Goal: Information Seeking & Learning: Learn about a topic

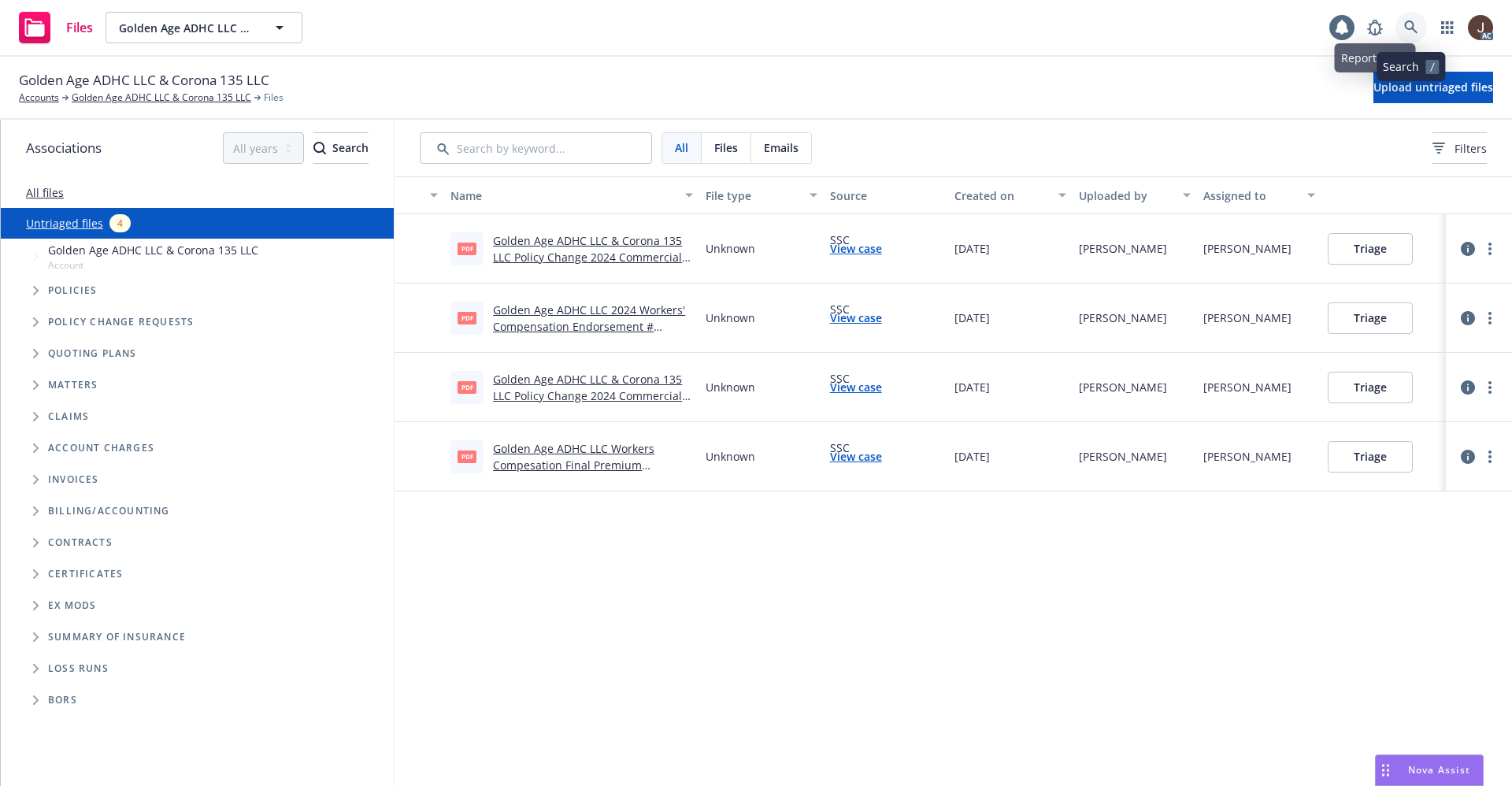
click at [1407, 32] on icon at bounding box center [1411, 27] width 14 height 14
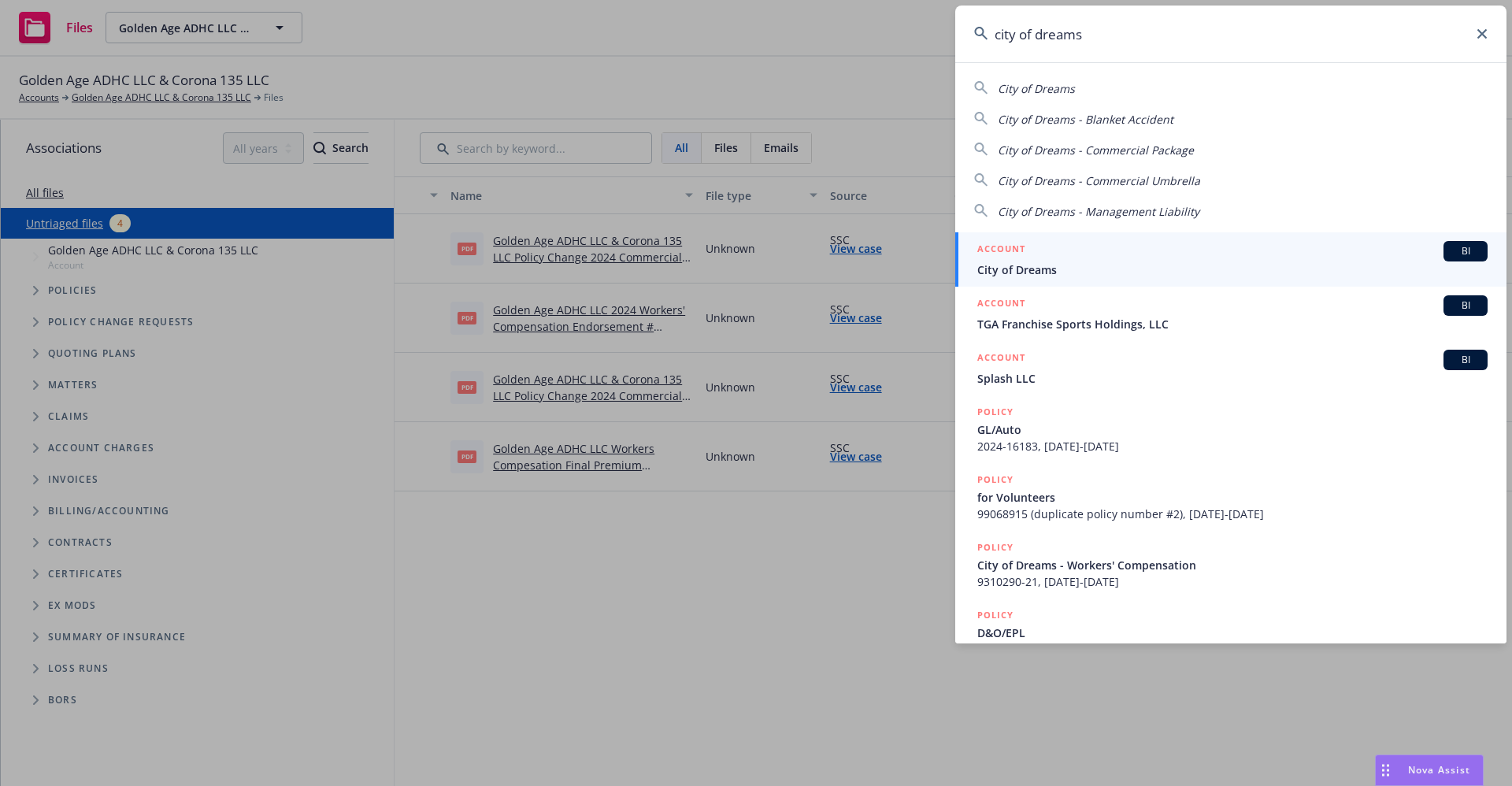
type input "city of dreams"
click at [1036, 270] on span "City of Dreams" at bounding box center [1232, 269] width 510 height 16
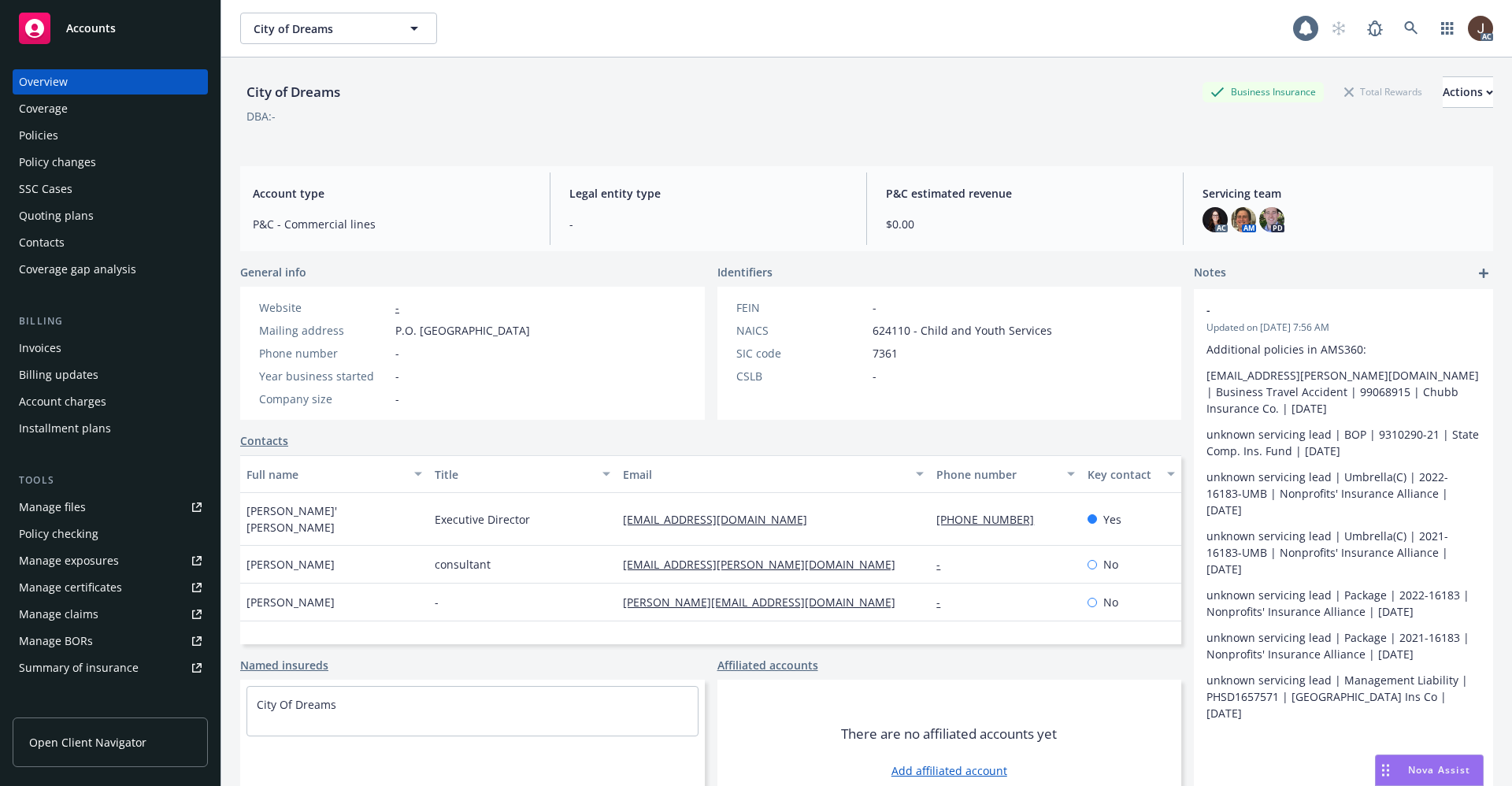
click at [36, 137] on div "Policies" at bounding box center [38, 135] width 40 height 25
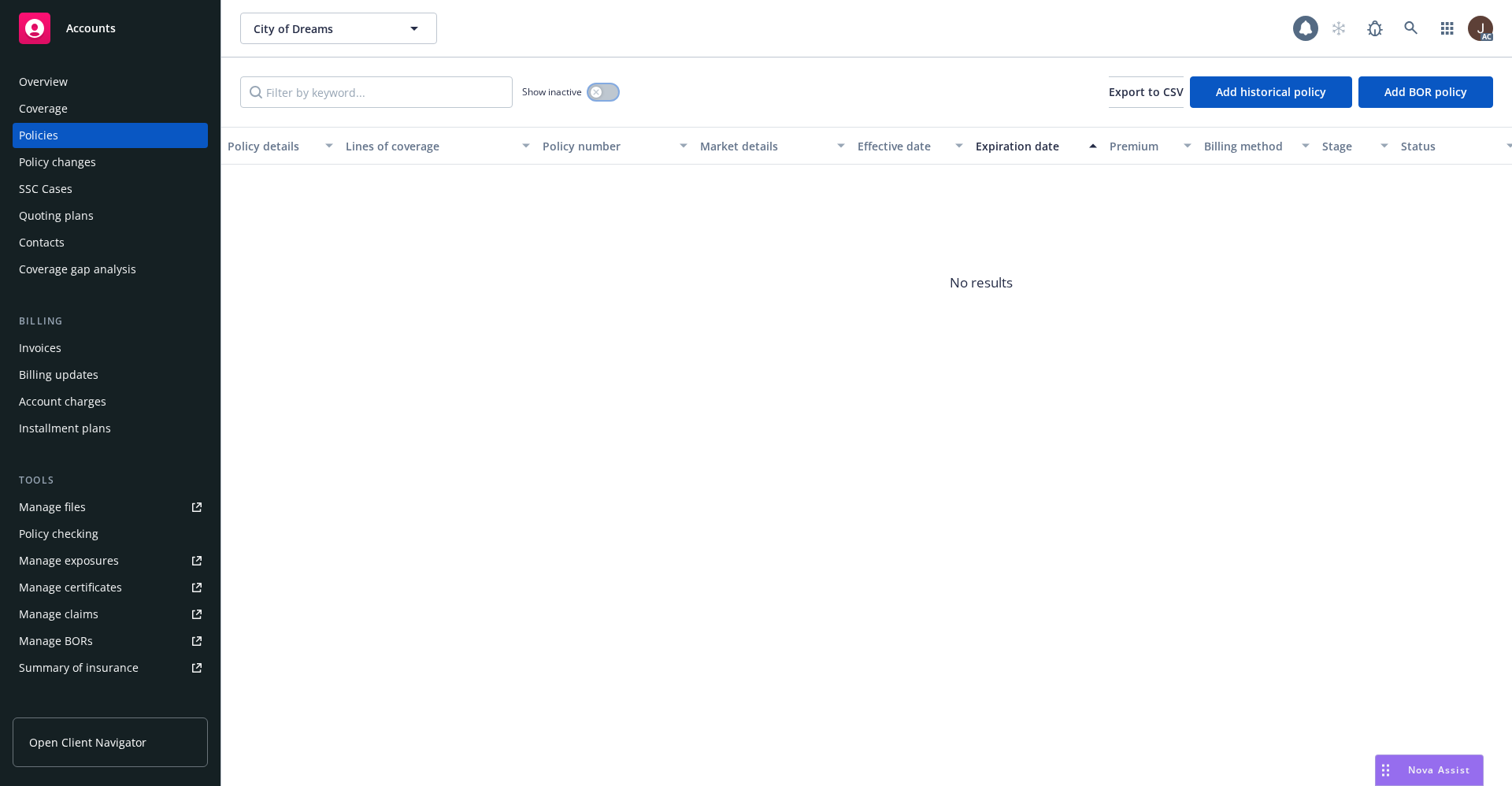
click at [607, 88] on button "button" at bounding box center [603, 92] width 30 height 15
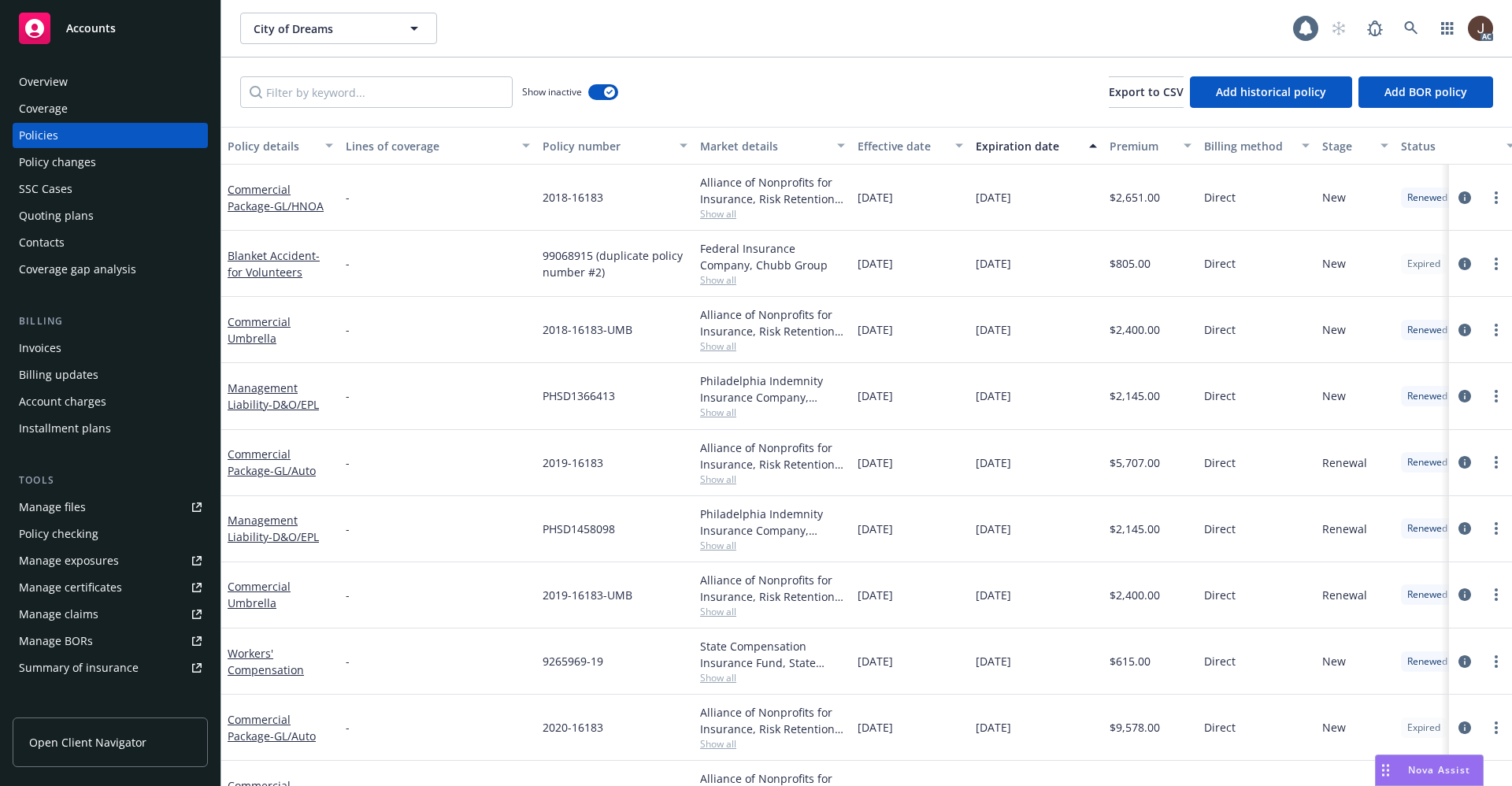
click at [729, 81] on div "Show inactive Export to CSV Add historical policy Add BOR policy" at bounding box center [866, 92] width 1291 height 69
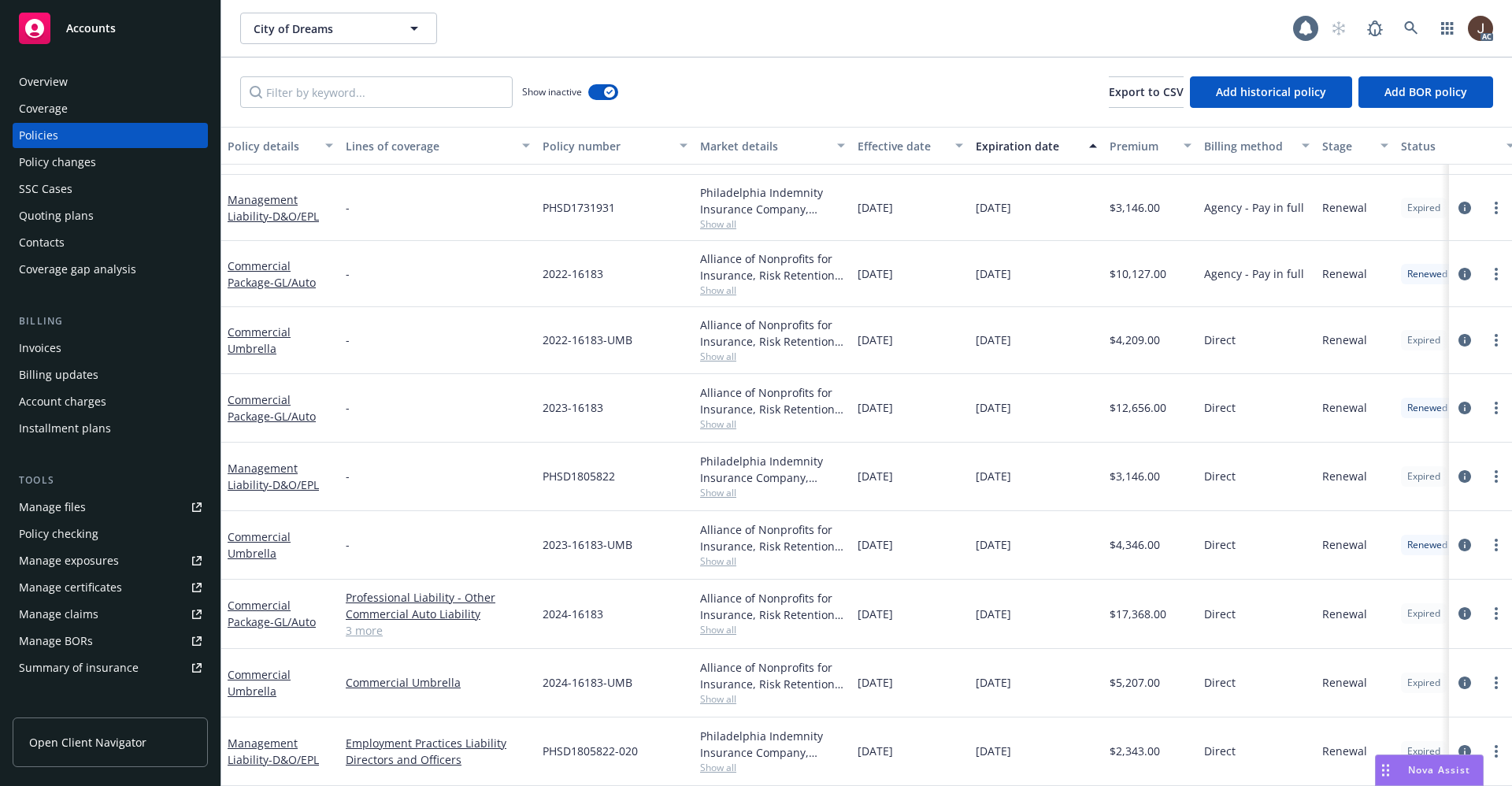
click at [52, 216] on div "Quoting plans" at bounding box center [56, 216] width 75 height 25
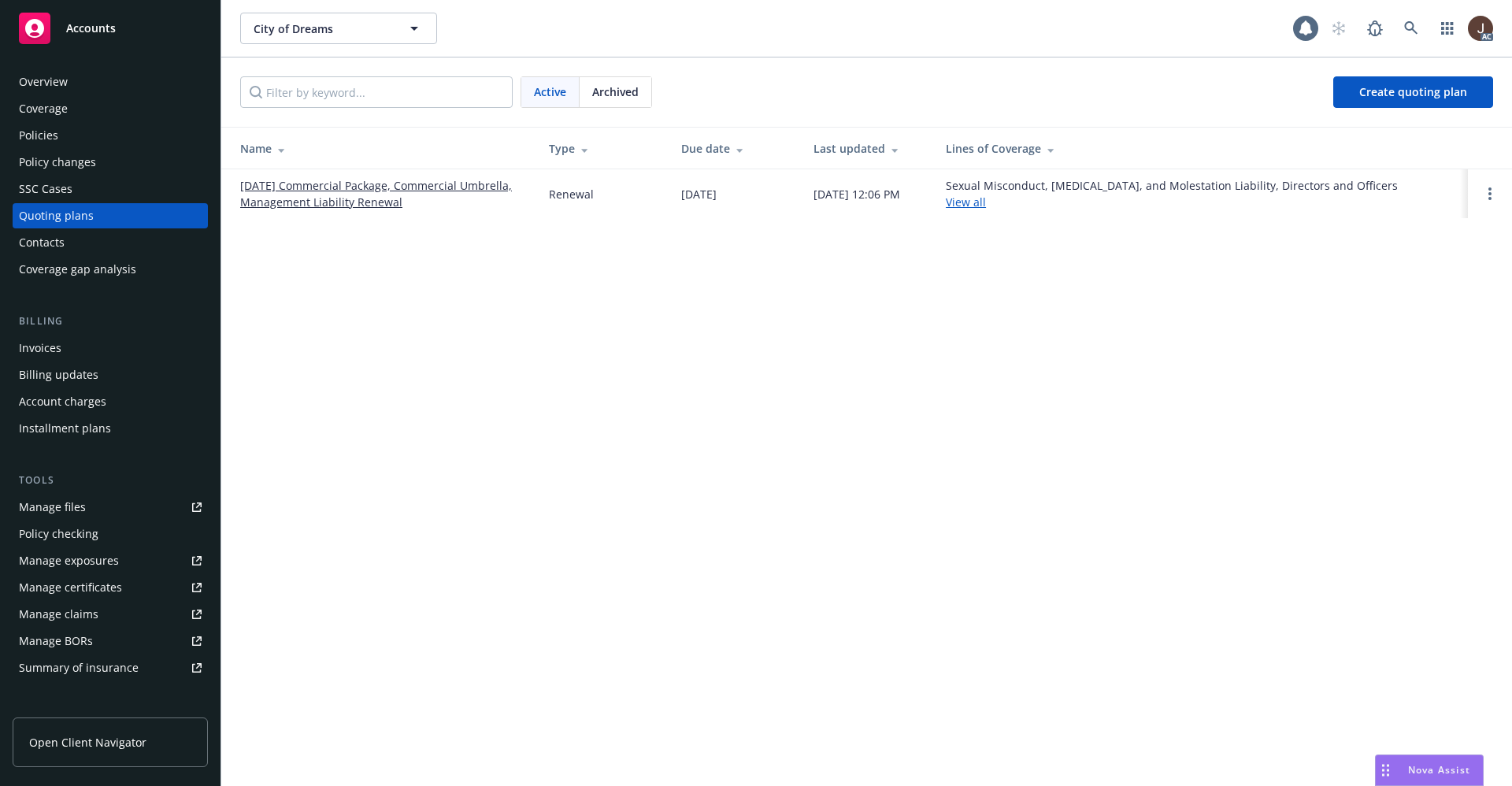
click at [995, 389] on div "City of Dreams City of Dreams 1 AC Active Archived Create quoting plan Name Typ…" at bounding box center [866, 393] width 1291 height 786
click at [1408, 28] on icon at bounding box center [1411, 28] width 14 height 14
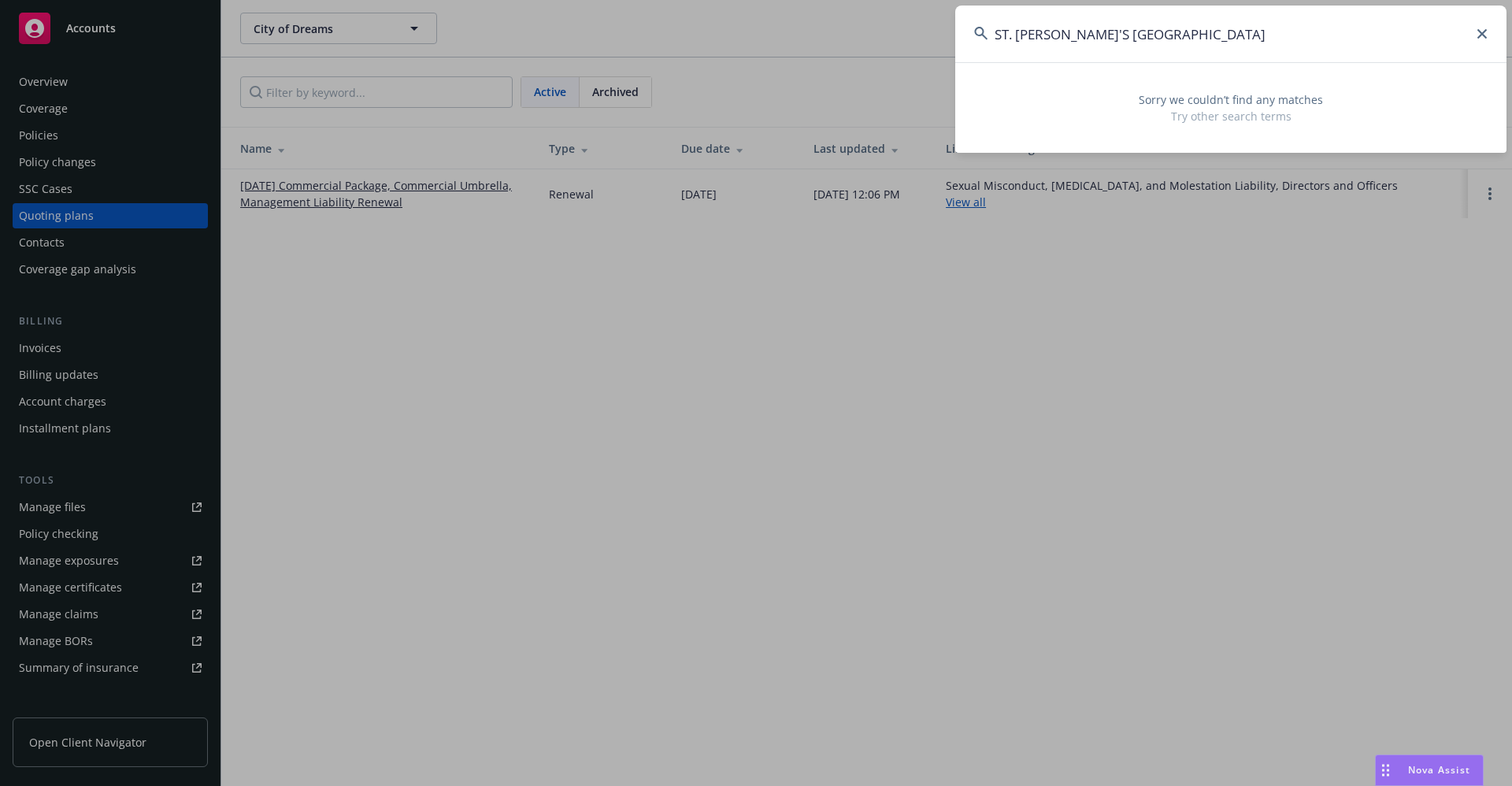
click at [1050, 34] on input "ST. LUKE'S PARIS" at bounding box center [1231, 34] width 552 height 57
click at [1013, 32] on input "ST. LUK'S PARIS" at bounding box center [1231, 34] width 552 height 57
click at [1034, 34] on input "LUK'S PARIS" at bounding box center [1231, 34] width 552 height 57
click at [1102, 24] on input "LUKes PARIS" at bounding box center [1231, 34] width 552 height 57
click at [1073, 37] on input "LUKes PARISh" at bounding box center [1231, 34] width 552 height 57
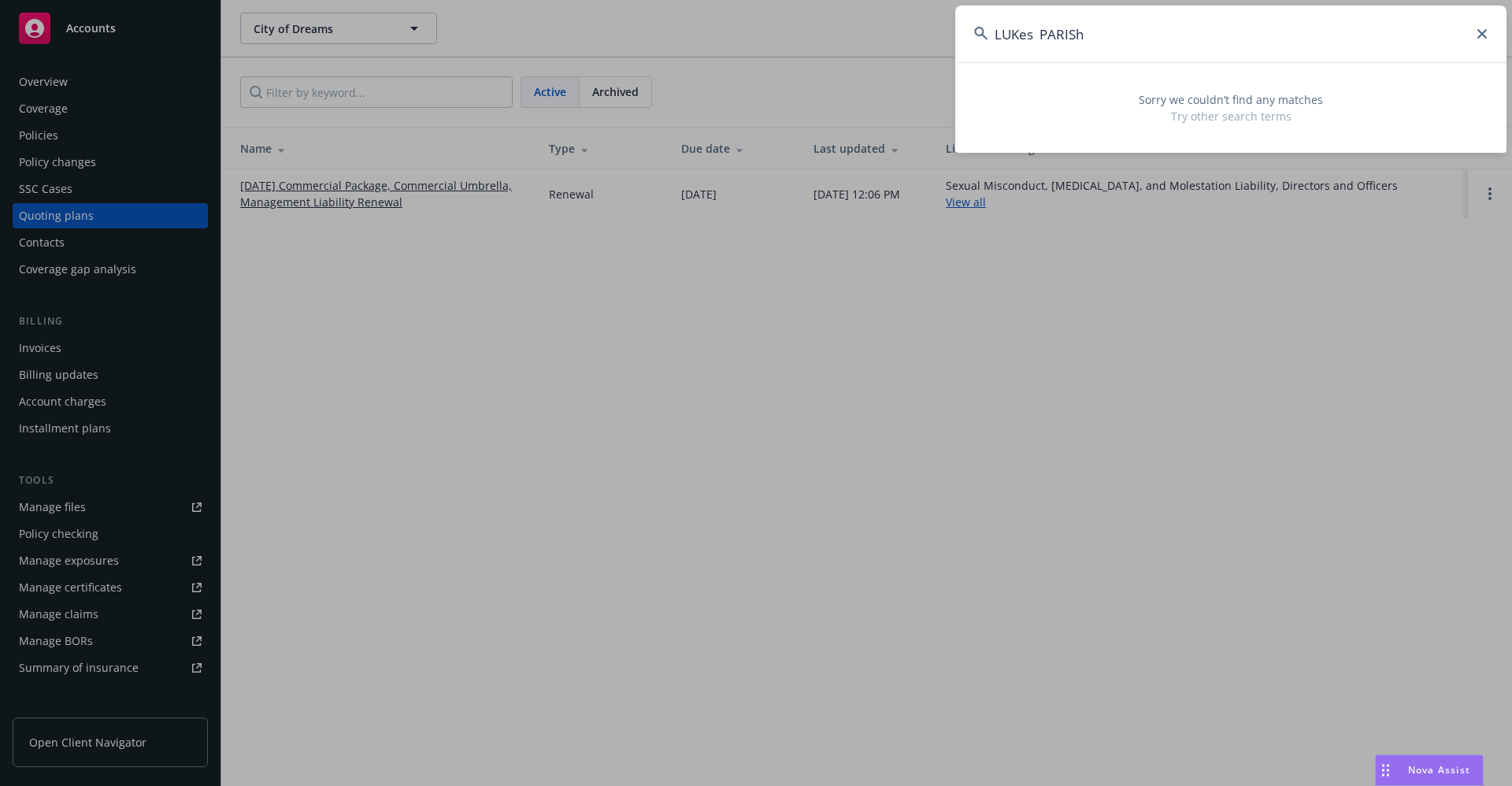
drag, startPoint x: 1105, startPoint y: 37, endPoint x: 919, endPoint y: 43, distance: 186.1
click at [919, 43] on div "LUKes PARISh Sorry we couldn’t find any matches Try other search terms" at bounding box center [756, 393] width 1512 height 786
paste input "Ryan Turf LLC"
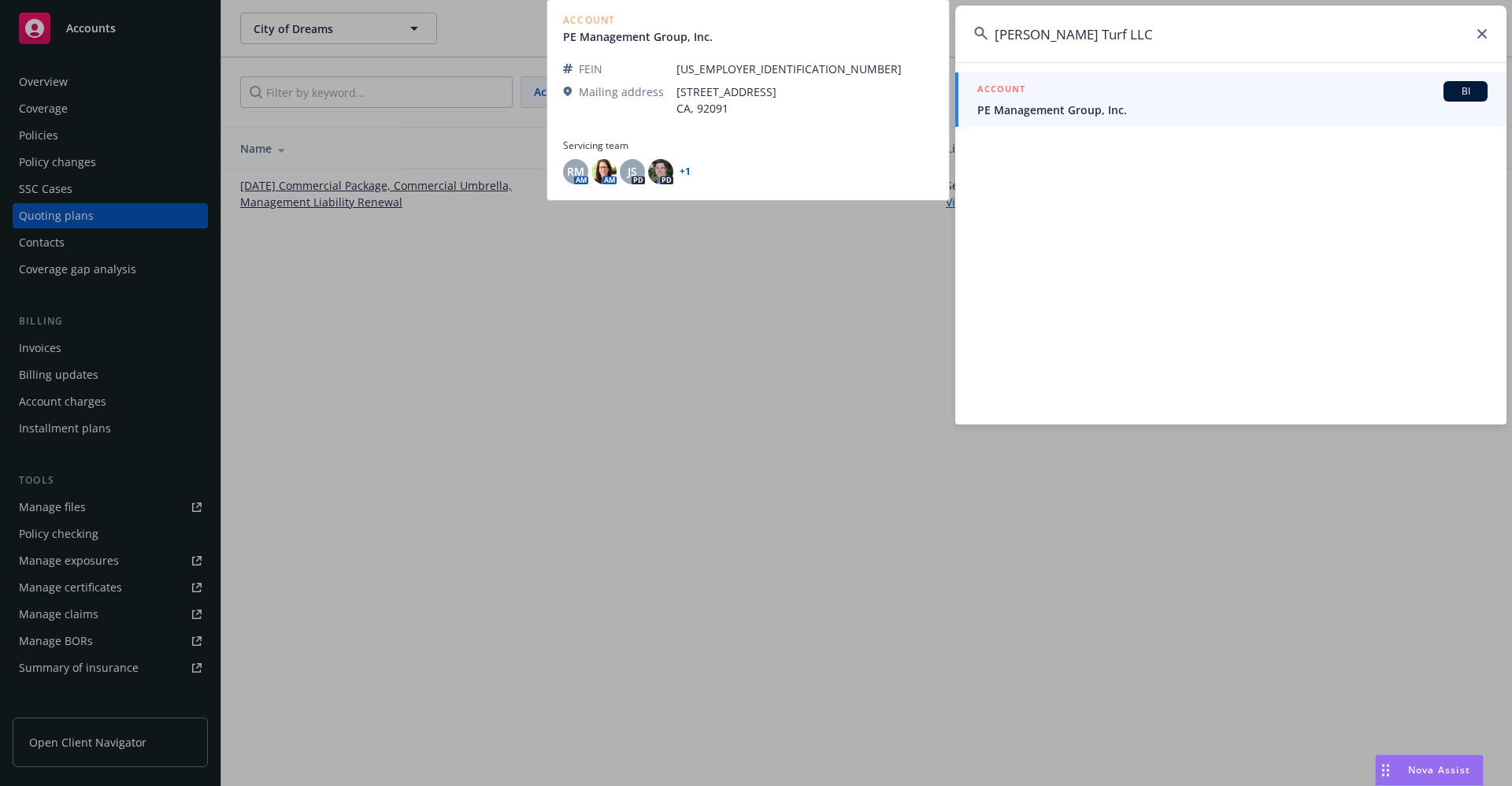
type input "Ryan Turf LLC"
click at [1064, 117] on span "PE Management Group, Inc." at bounding box center [1232, 110] width 510 height 16
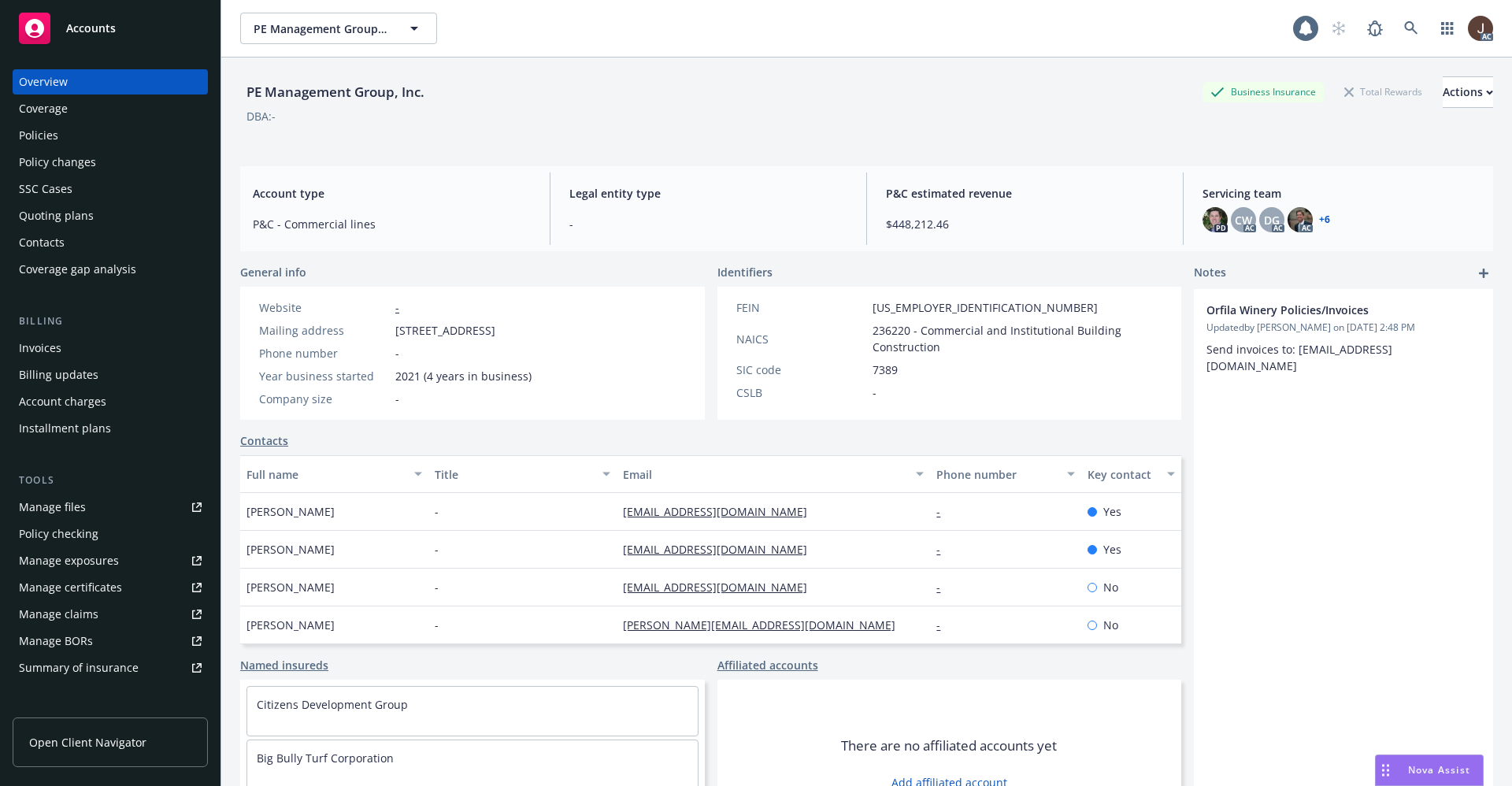
click at [689, 118] on div "DBA: -" at bounding box center [866, 116] width 1253 height 16
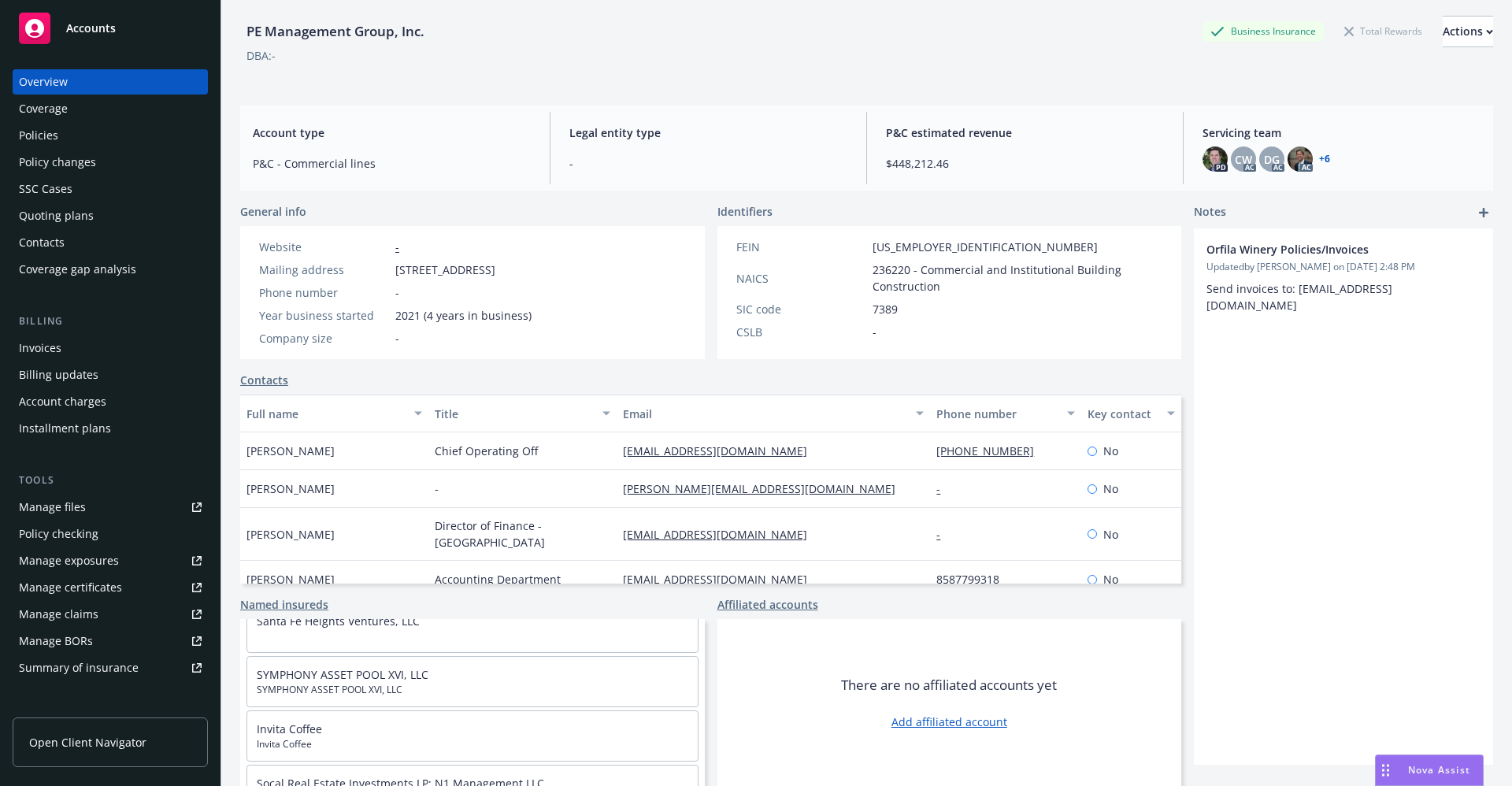
scroll to position [13317, 0]
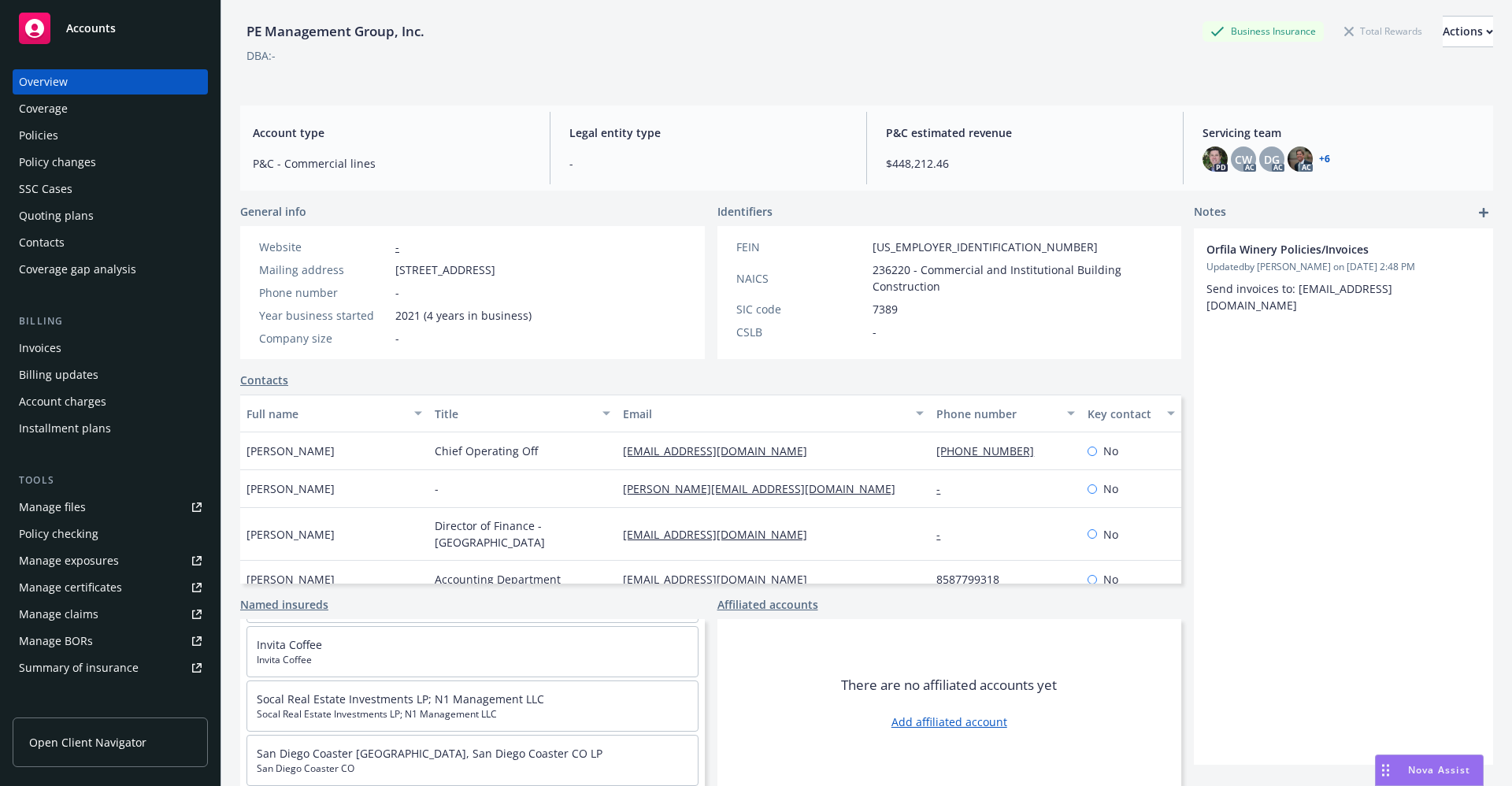
click at [54, 222] on div "Quoting plans" at bounding box center [56, 216] width 75 height 25
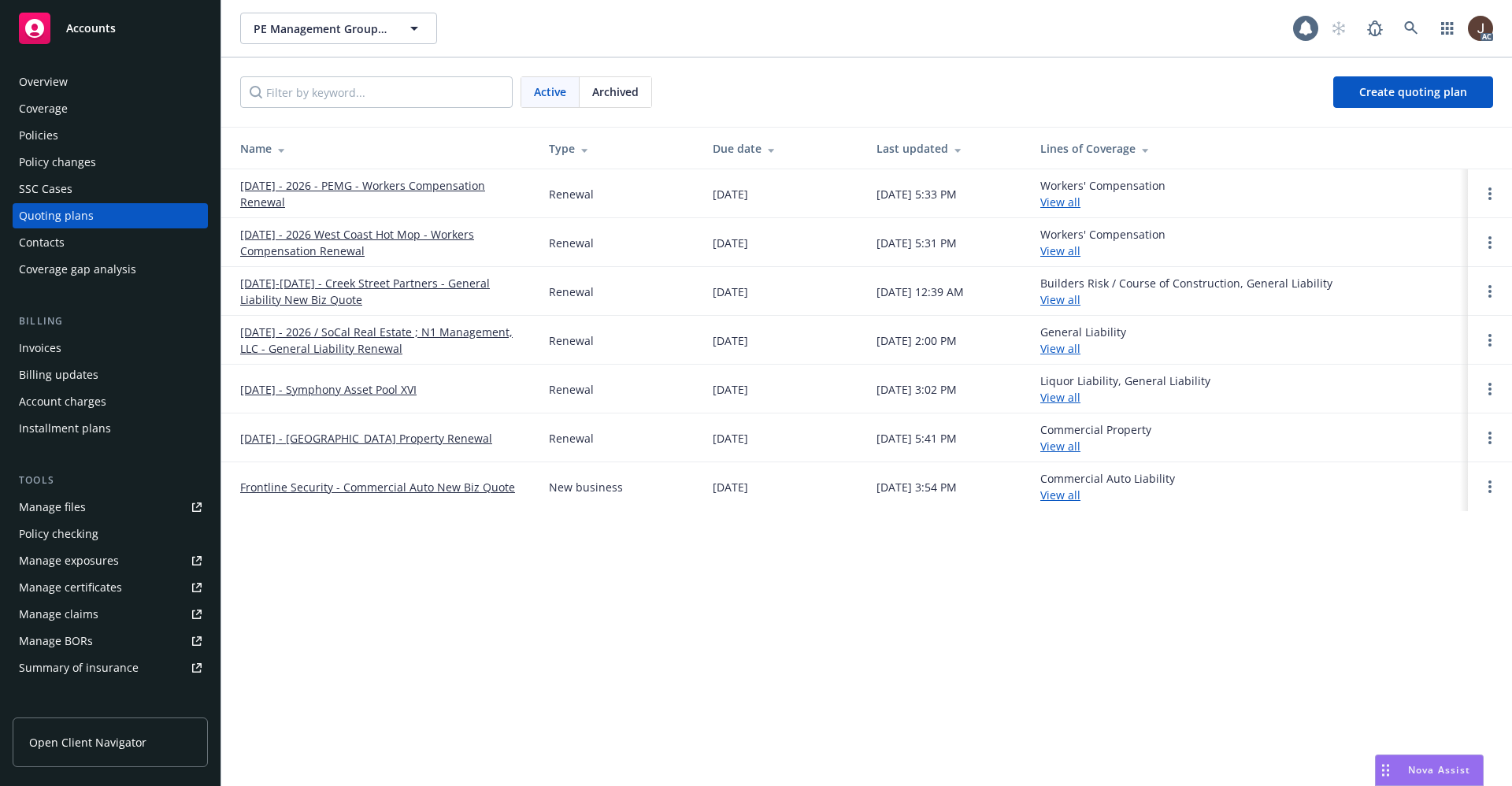
click at [480, 622] on div "PE Management Group, Inc. PE Management Group, Inc. 1 AC Active Archived Create…" at bounding box center [866, 393] width 1291 height 786
click at [40, 514] on div "Manage files" at bounding box center [52, 507] width 67 height 25
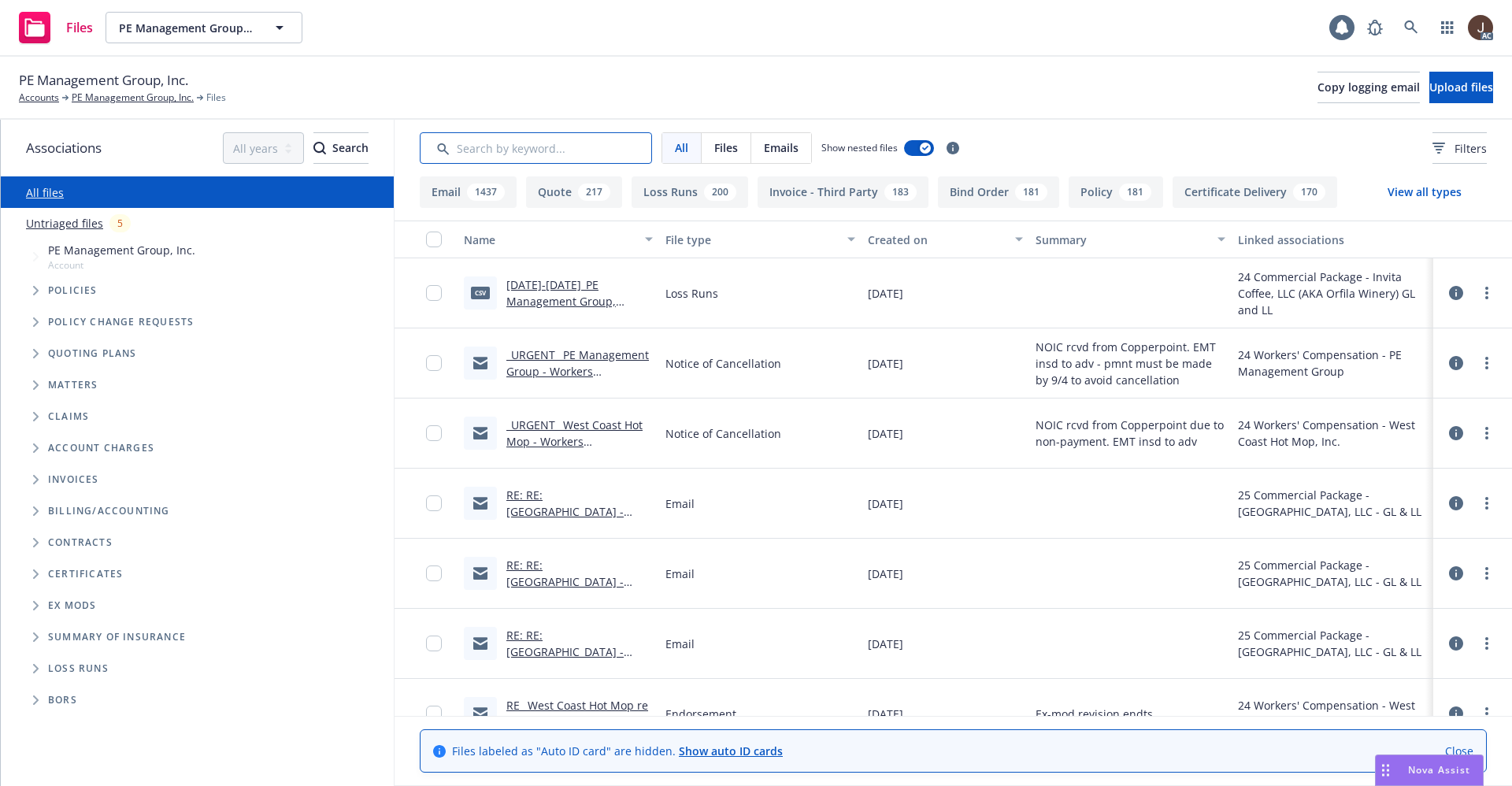
click at [468, 147] on input "Search by keyword..." at bounding box center [536, 148] width 232 height 32
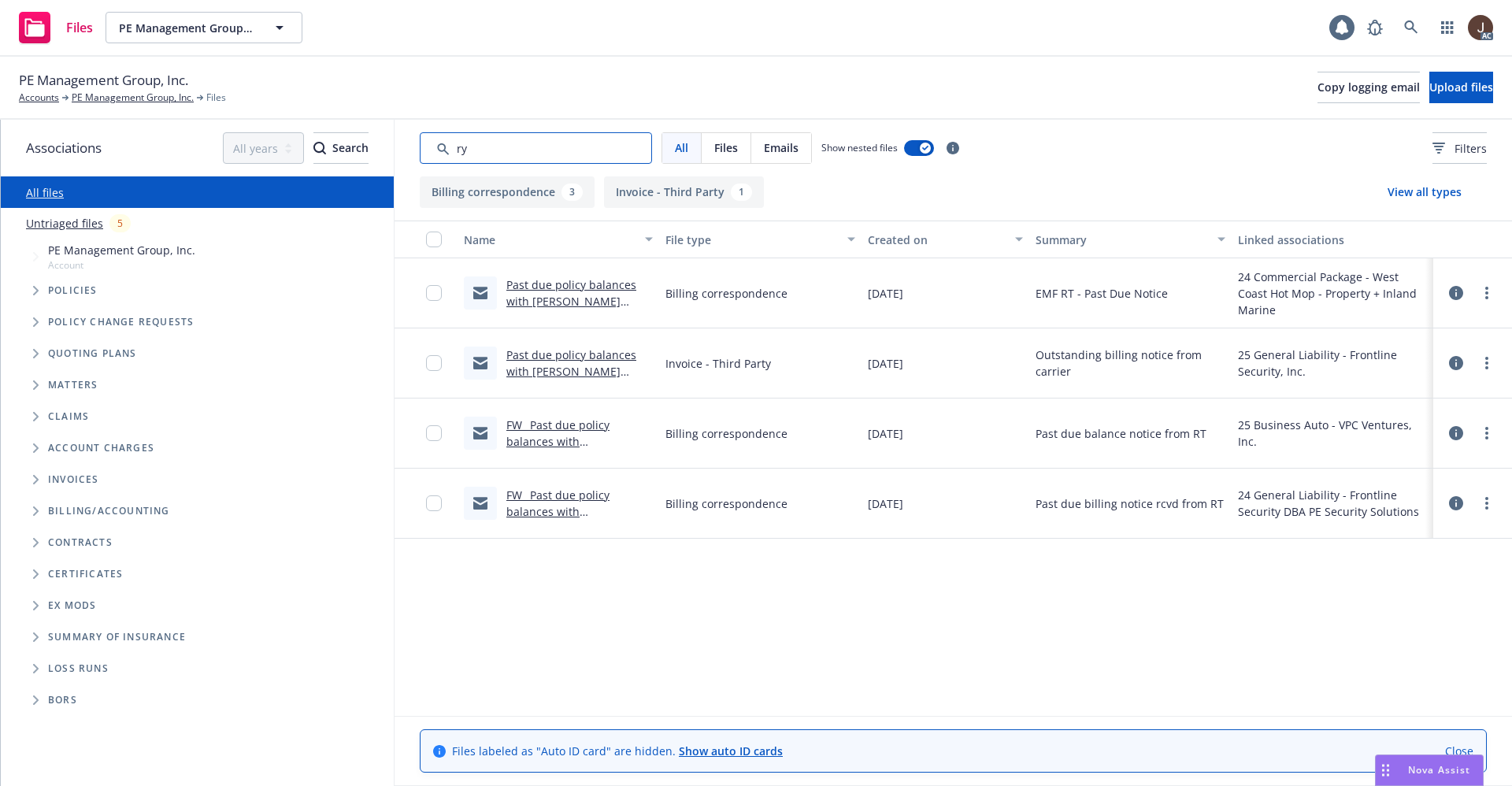
type input "r"
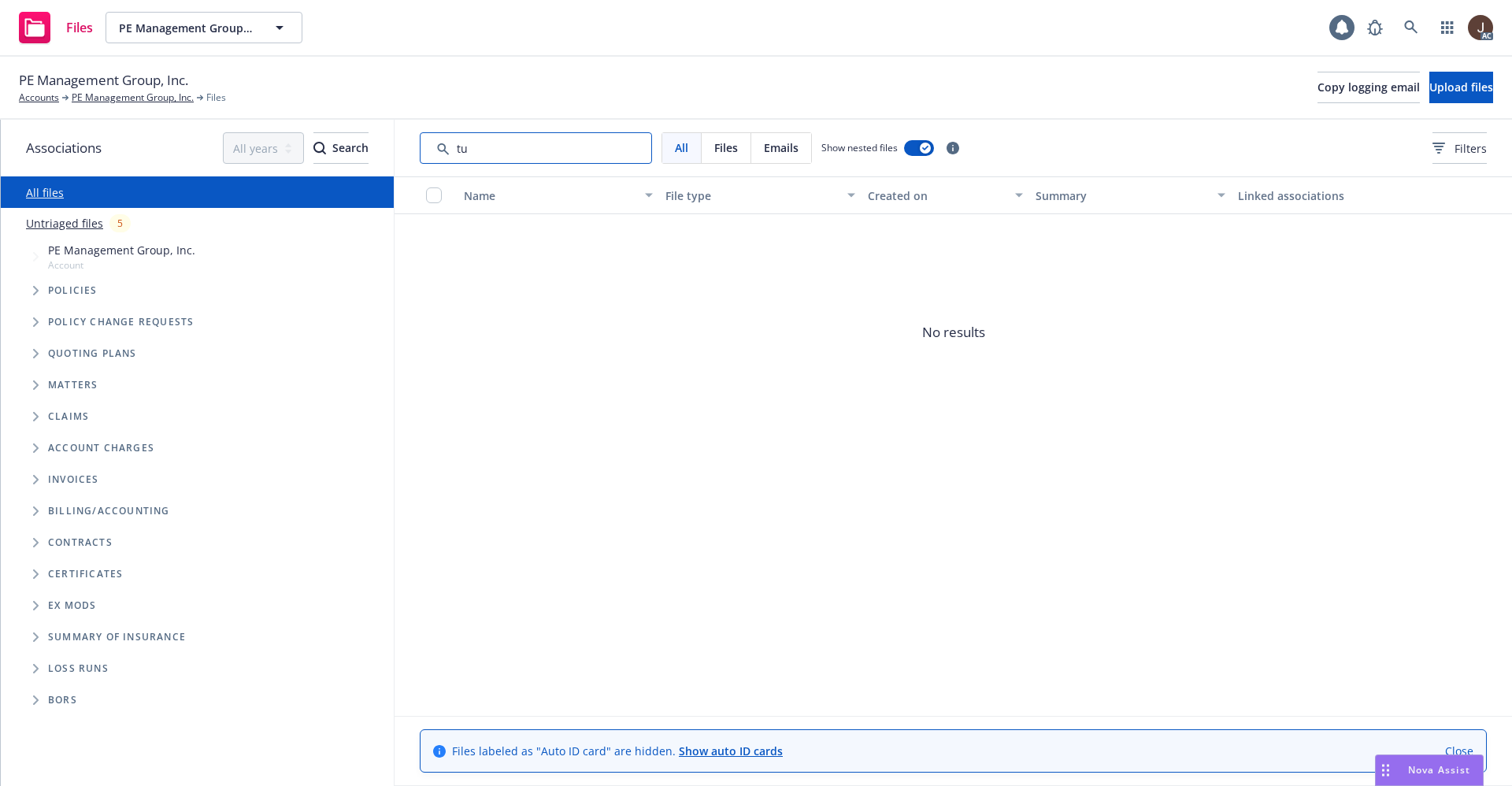
type input "t"
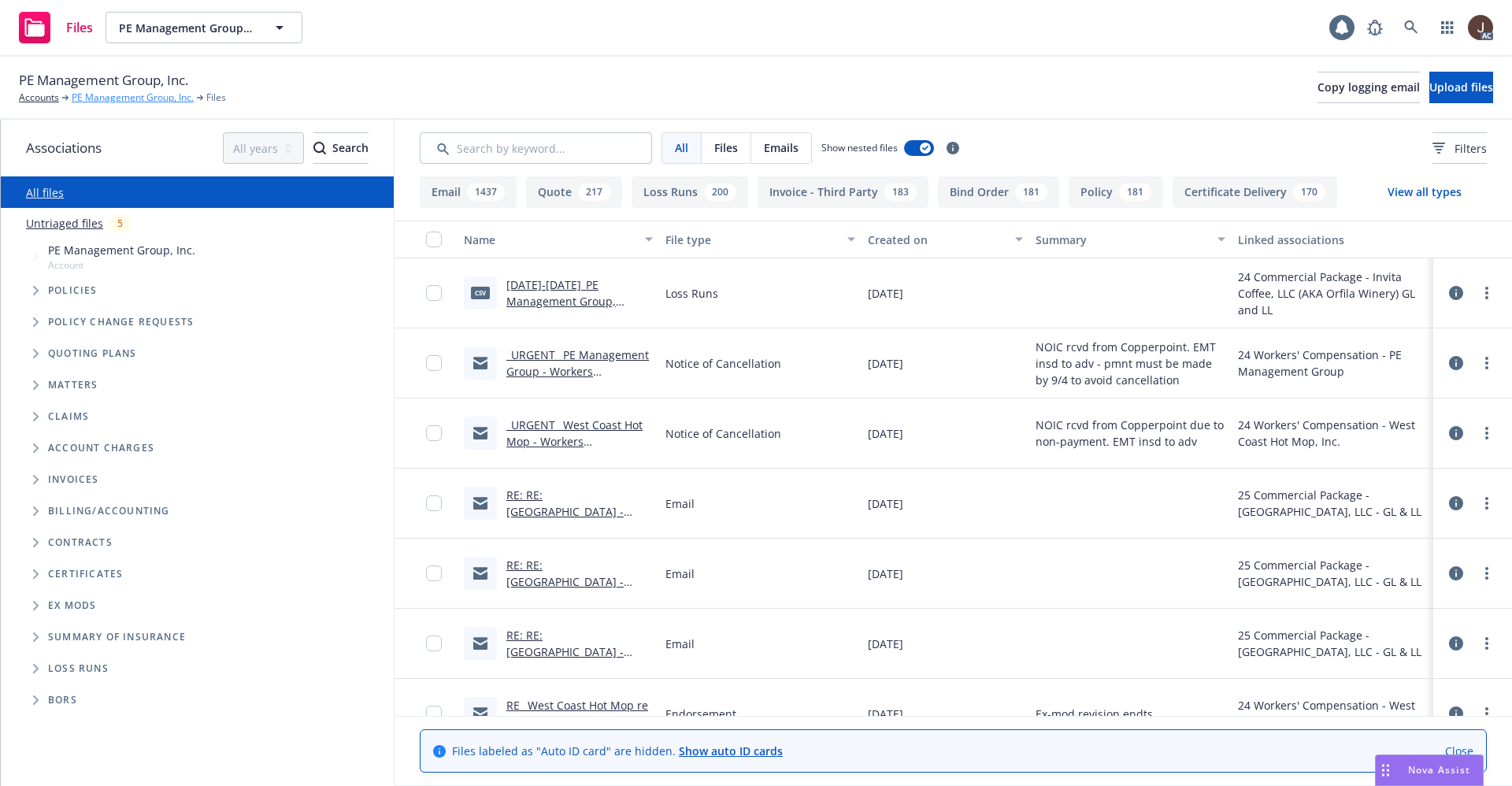
click at [93, 92] on link "PE Management Group, Inc." at bounding box center [132, 97] width 122 height 14
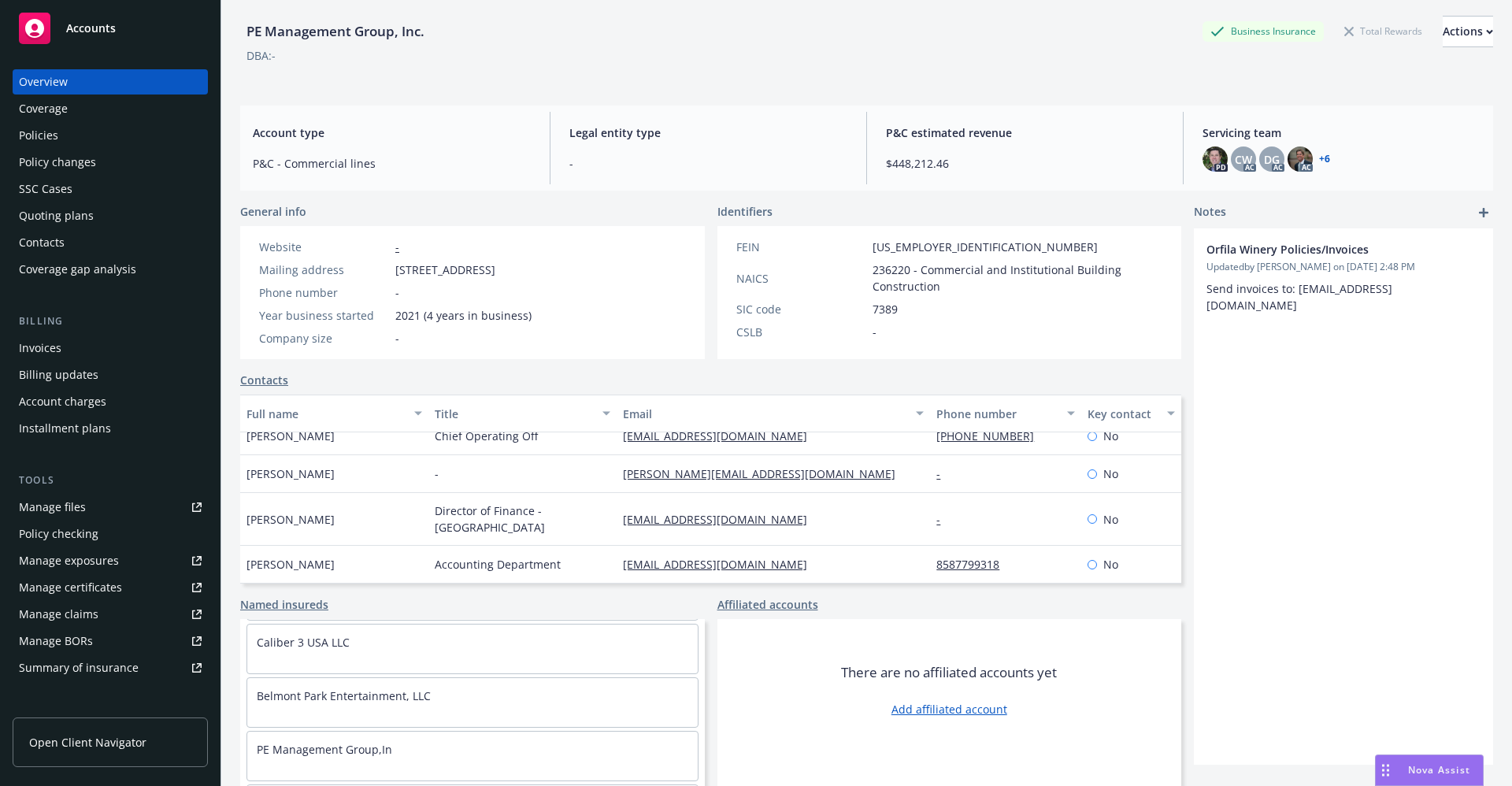
click at [470, 72] on div "PE Management Group, Inc. Business Insurance Total Rewards Actions DBA: -" at bounding box center [866, 45] width 1253 height 96
click at [55, 190] on div "SSC Cases" at bounding box center [45, 189] width 54 height 25
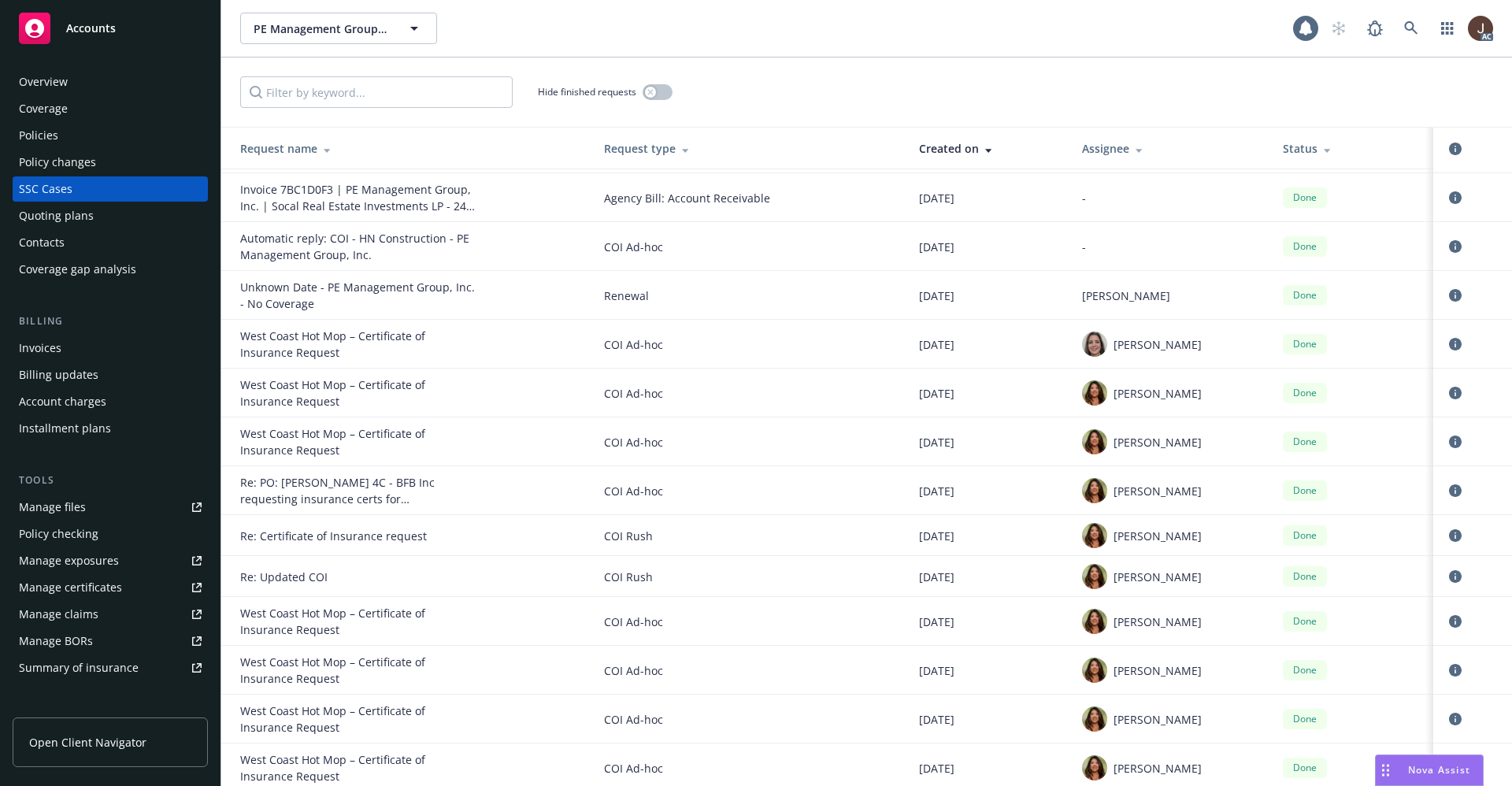
scroll to position [39848, 0]
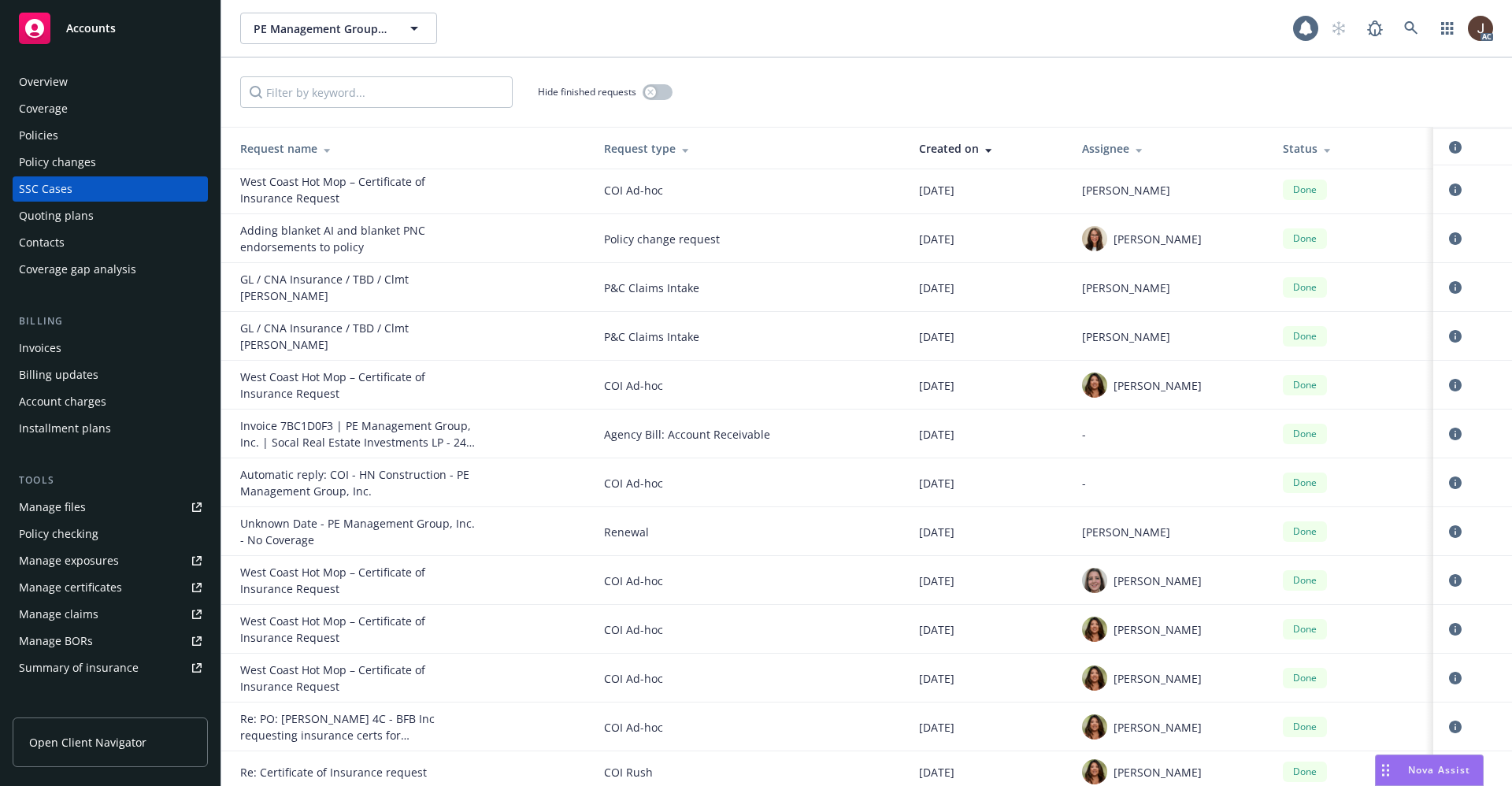
click at [69, 273] on div "Coverage gap analysis" at bounding box center [77, 269] width 118 height 25
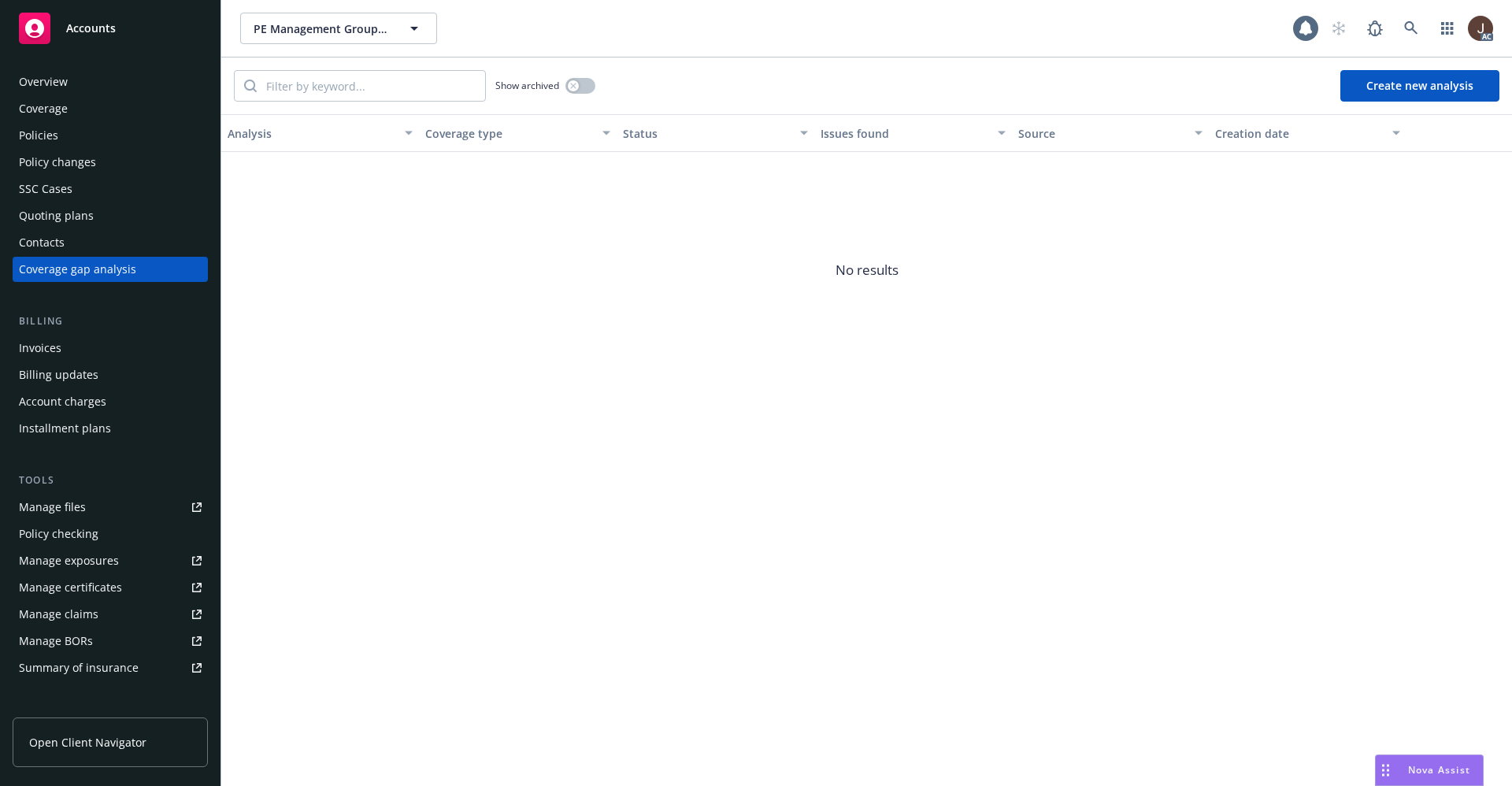
click at [39, 88] on div "Overview" at bounding box center [43, 81] width 49 height 25
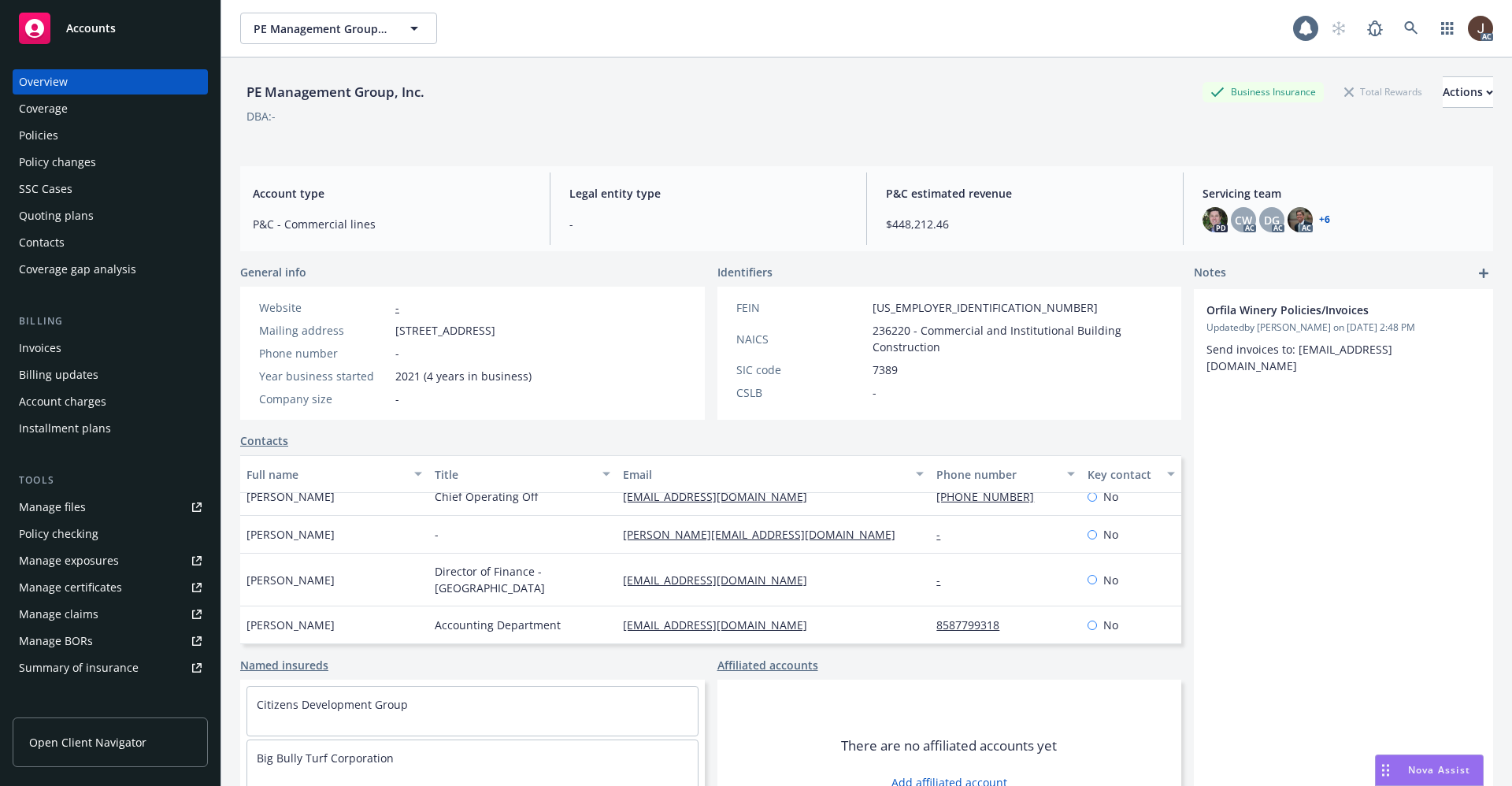
scroll to position [77, 0]
